Goal: Task Accomplishment & Management: Use online tool/utility

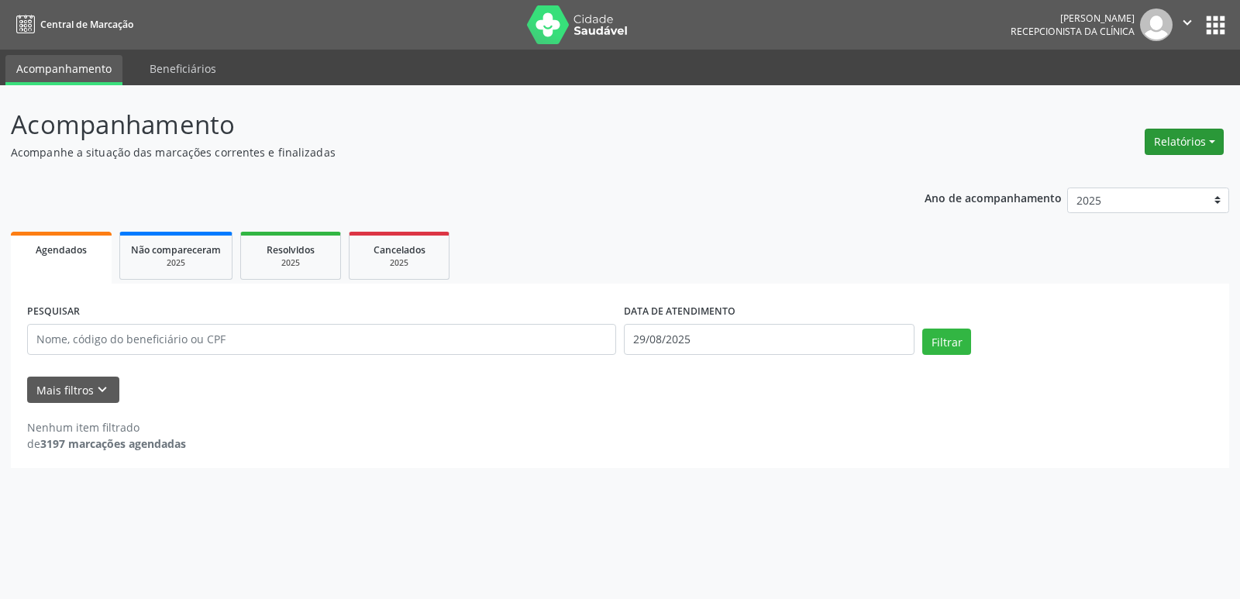
click at [1204, 141] on button "Relatórios" at bounding box center [1184, 142] width 79 height 26
click at [1125, 175] on link "Agendamentos" at bounding box center [1141, 175] width 167 height 22
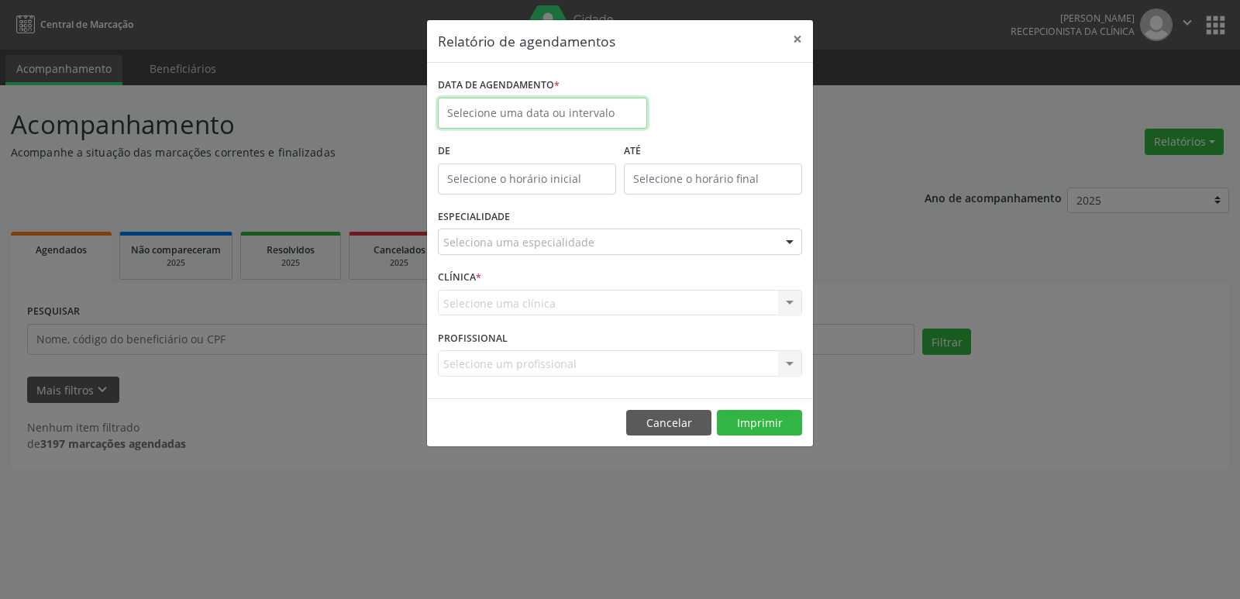
click at [546, 119] on input "text" at bounding box center [542, 113] width 209 height 31
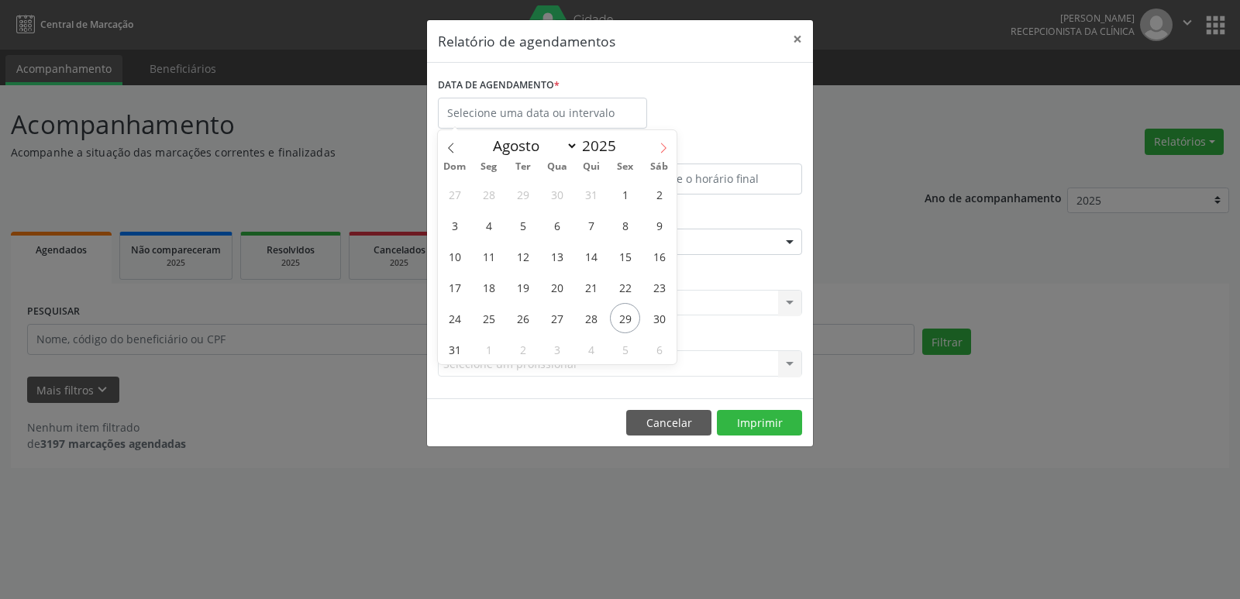
click at [661, 147] on icon at bounding box center [663, 148] width 11 height 11
select select "8"
click at [491, 193] on span "1" at bounding box center [489, 194] width 30 height 30
type input "[DATE]"
click at [485, 191] on span "1" at bounding box center [489, 194] width 30 height 30
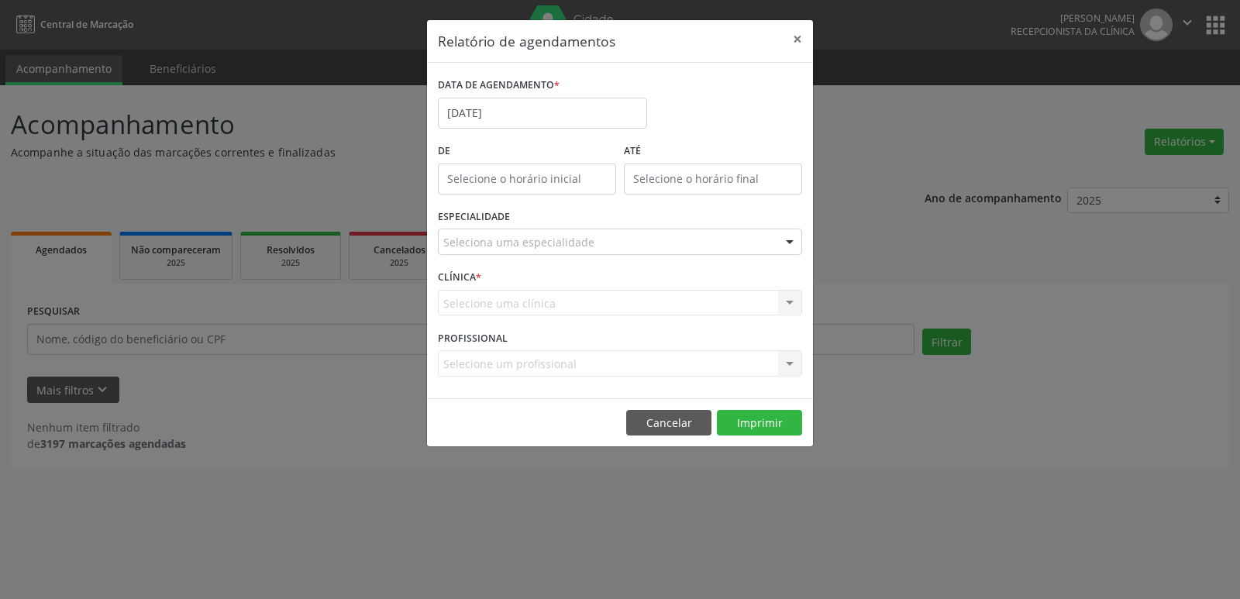
click at [656, 250] on div "Seleciona uma especialidade" at bounding box center [620, 242] width 364 height 26
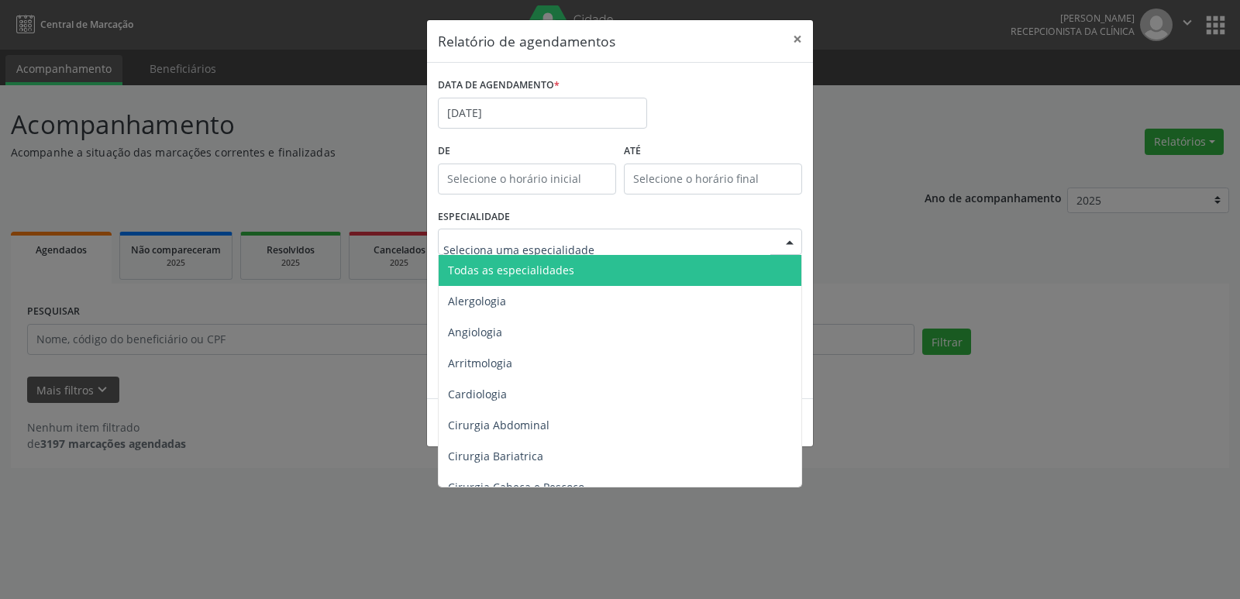
click at [617, 271] on span "Todas as especialidades" at bounding box center [621, 270] width 365 height 31
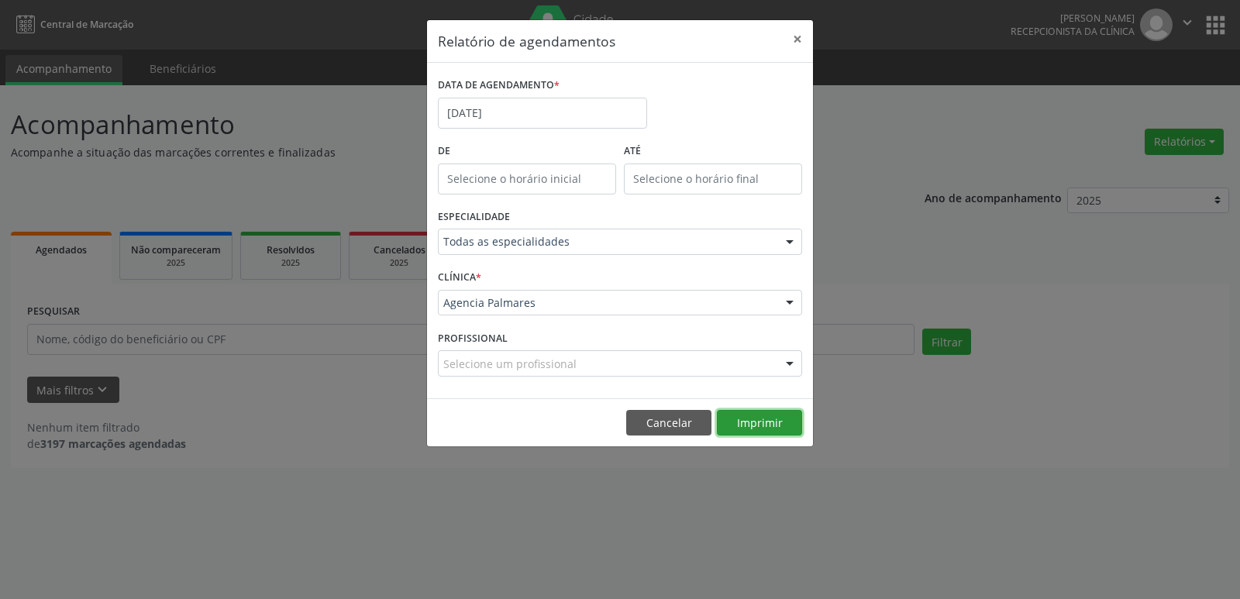
click at [759, 420] on button "Imprimir" at bounding box center [759, 423] width 85 height 26
click at [798, 39] on button "×" at bounding box center [797, 39] width 31 height 38
